Goal: Check status: Check status

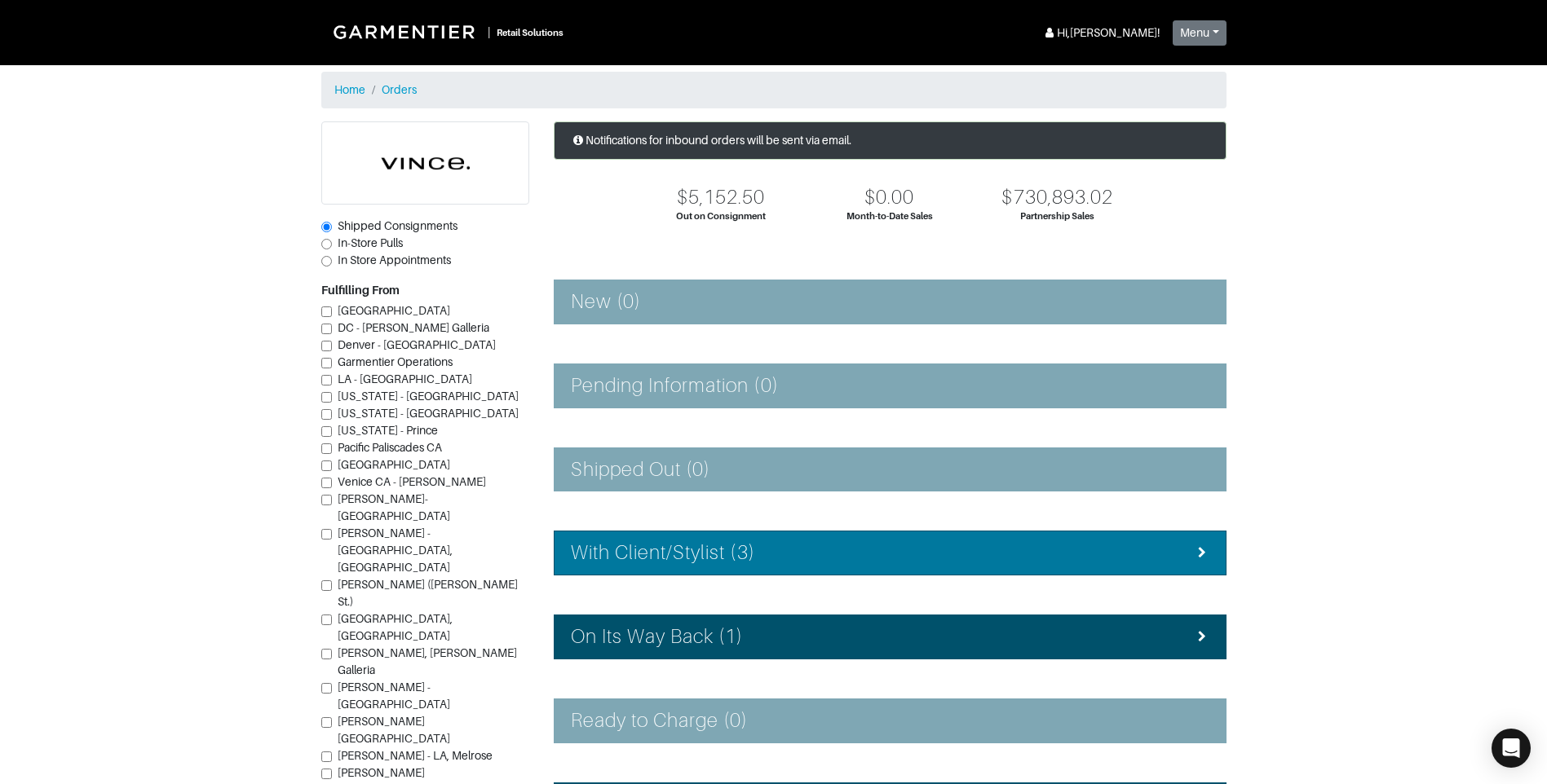
click at [791, 557] on div "With Client/Stylist (3)" at bounding box center [890, 553] width 638 height 24
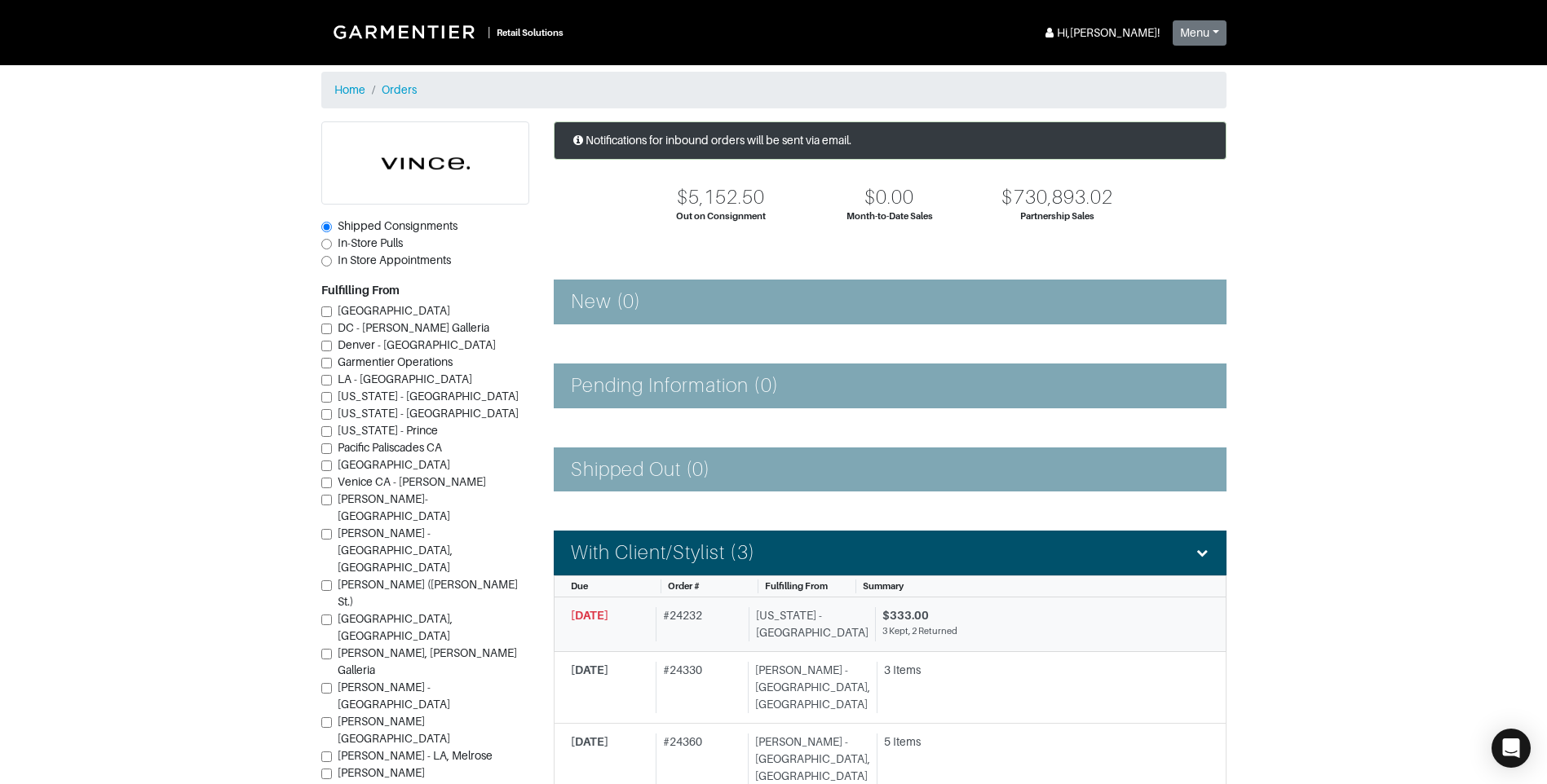
click at [890, 634] on div "3 Kept, 2 Returned" at bounding box center [1040, 631] width 315 height 14
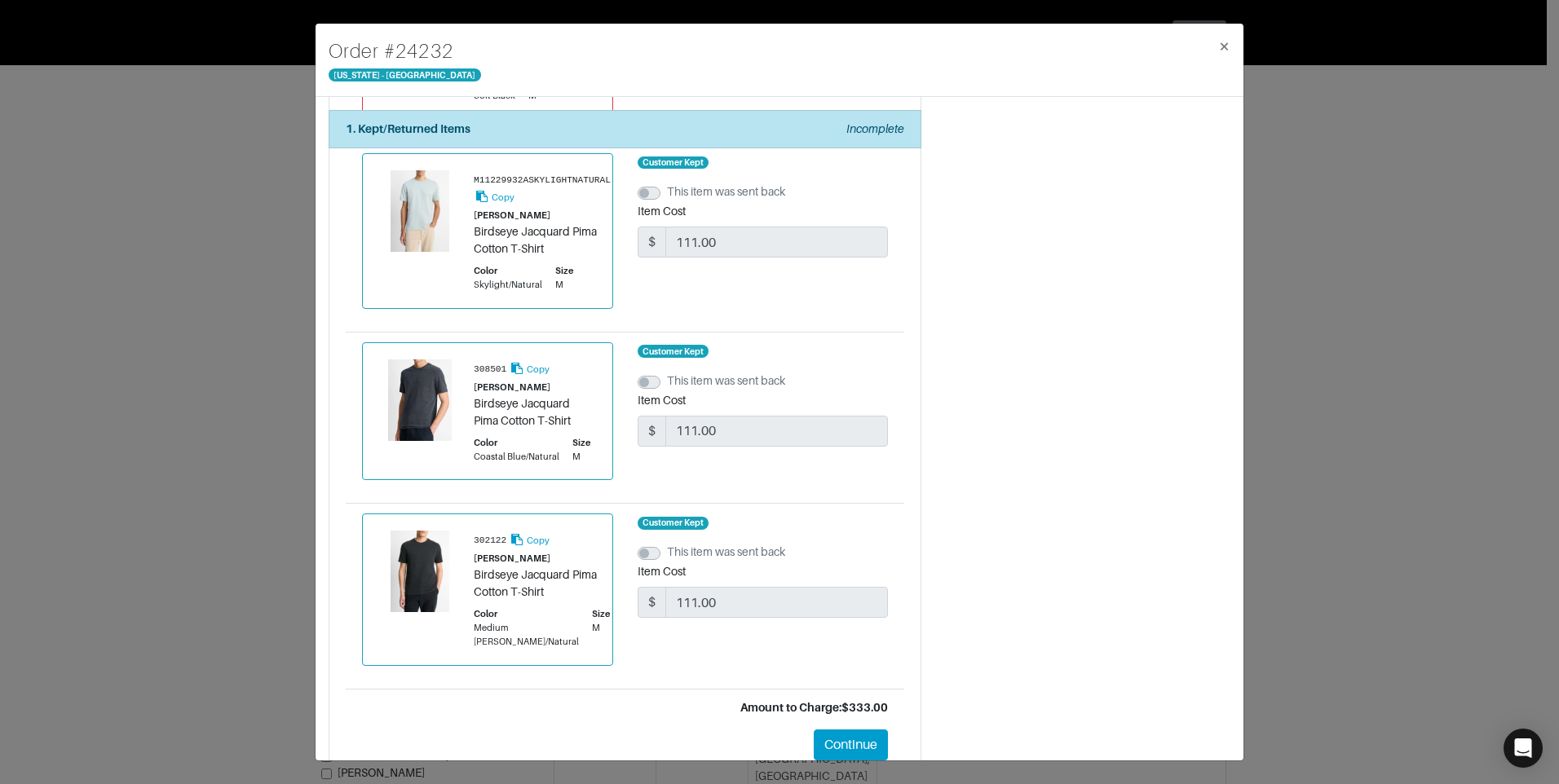
scroll to position [504, 0]
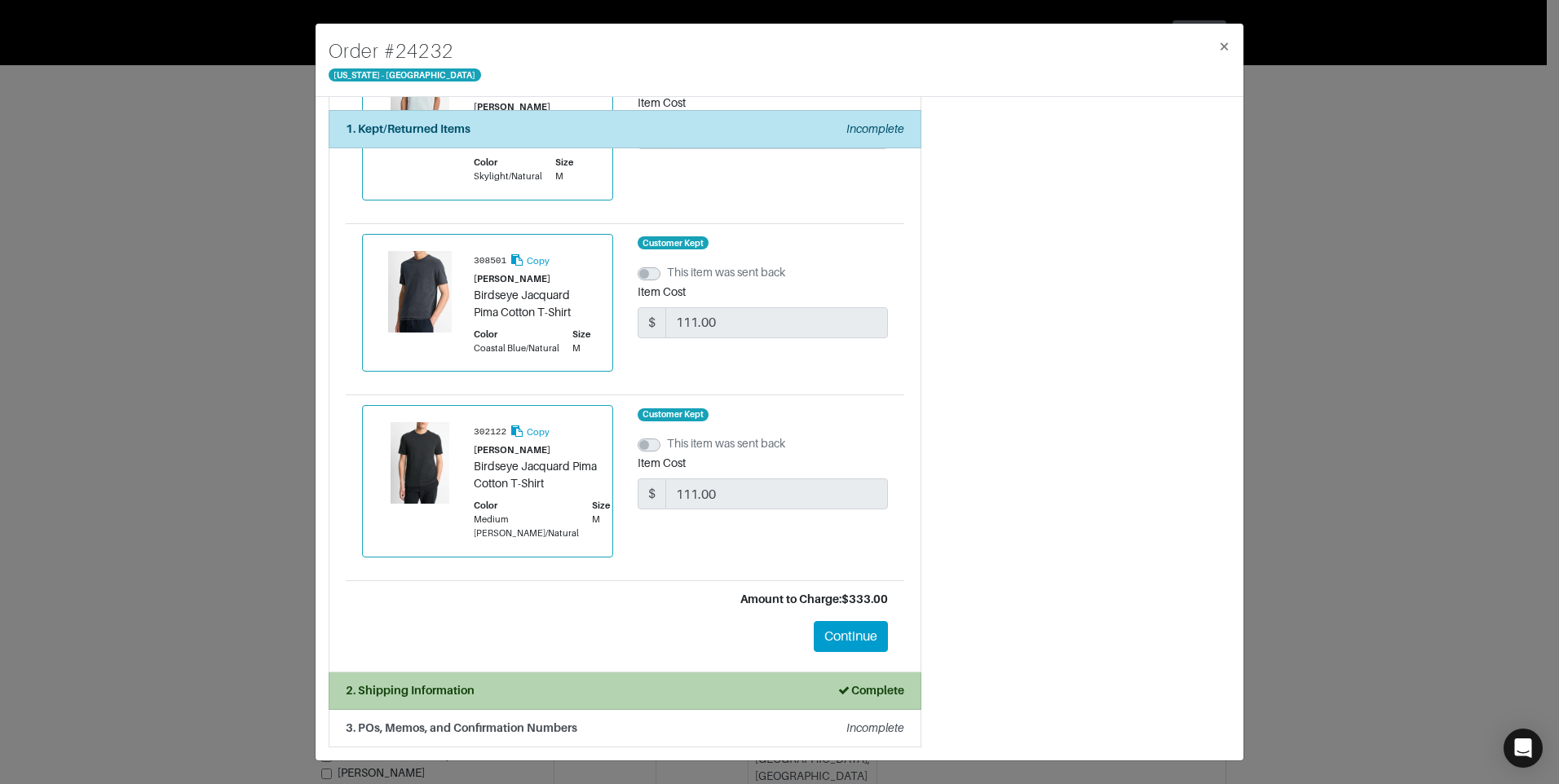
click at [754, 688] on div "2. Shipping Information Complete" at bounding box center [625, 691] width 559 height 17
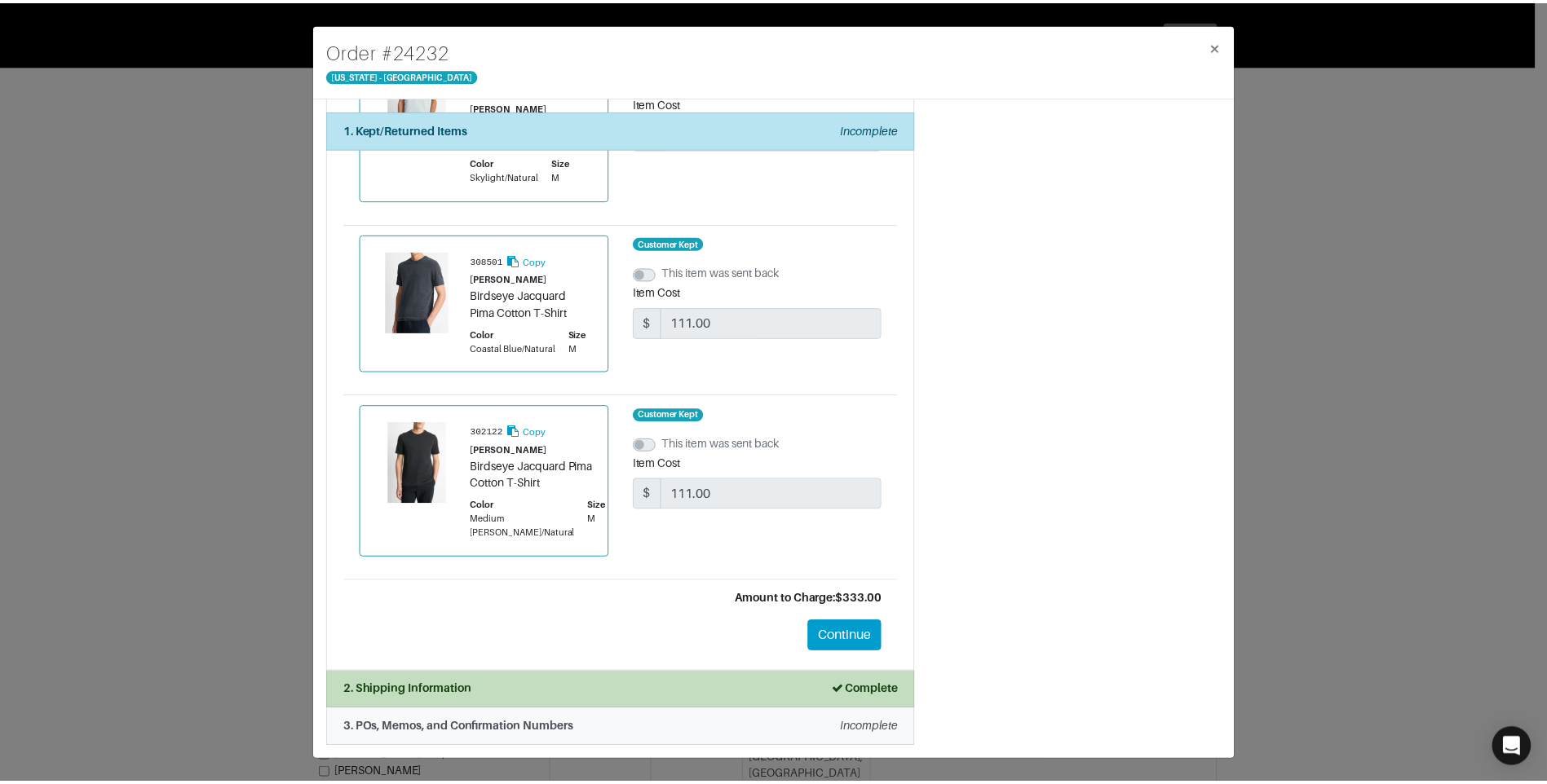
scroll to position [0, 0]
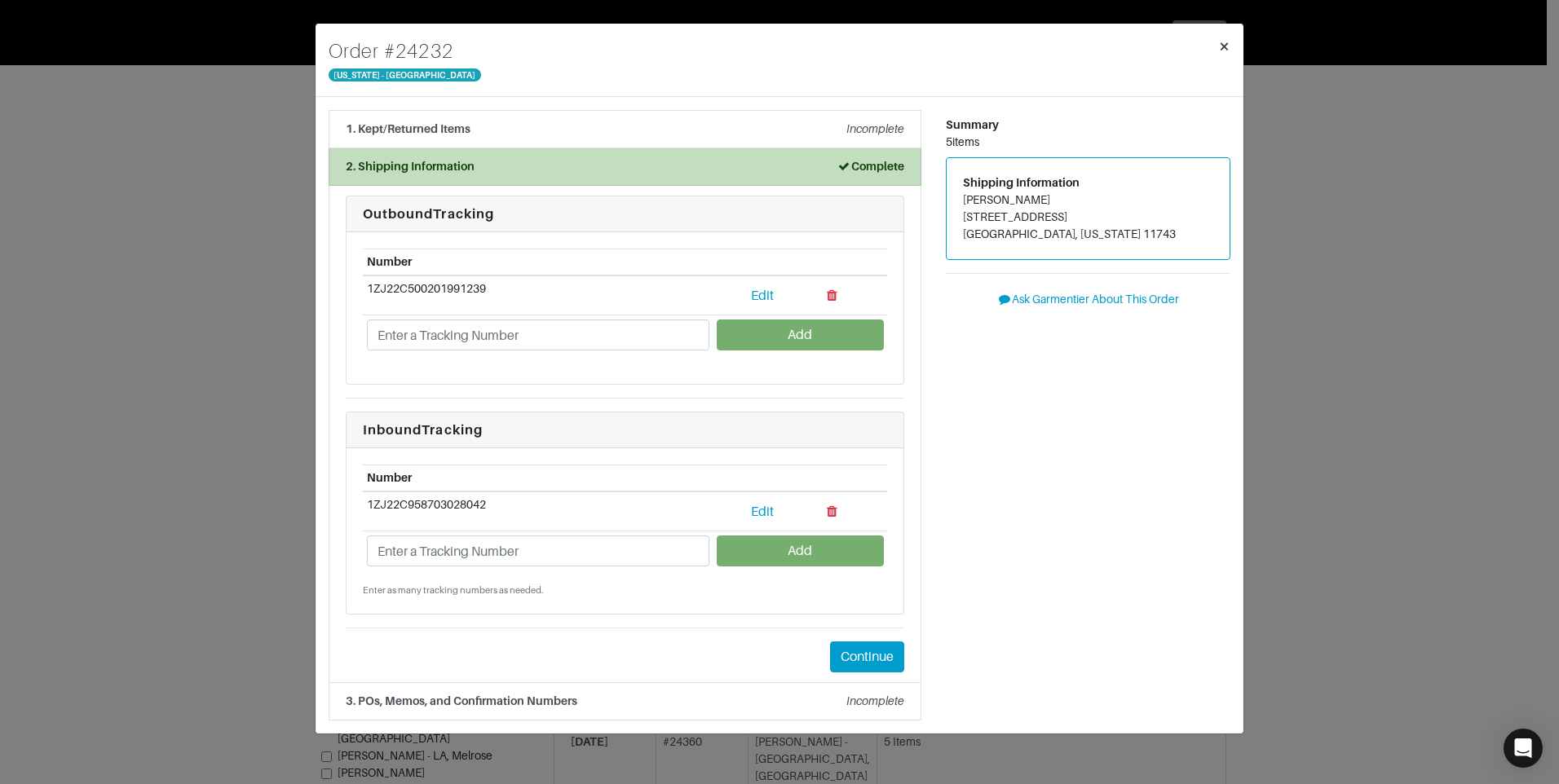
click at [1226, 41] on span "×" at bounding box center [1224, 46] width 12 height 22
